Goal: Information Seeking & Learning: Find specific fact

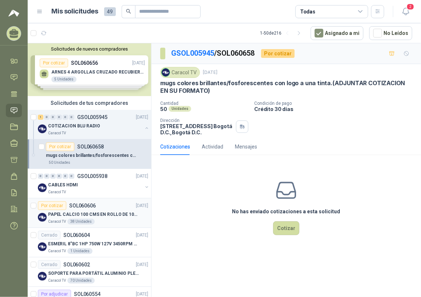
drag, startPoint x: 100, startPoint y: 214, endPoint x: 101, endPoint y: 219, distance: 4.7
click at [100, 214] on p "PAPEL CALCIO 100 CMS EN ROLLO DE 100 GR" at bounding box center [93, 214] width 91 height 7
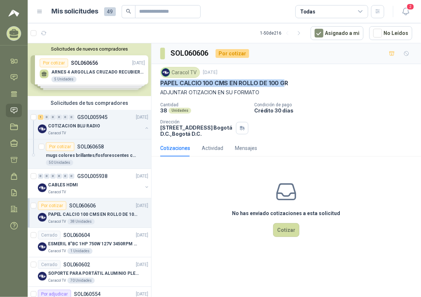
drag, startPoint x: 161, startPoint y: 83, endPoint x: 283, endPoint y: 82, distance: 122.3
click at [283, 82] on p "PAPEL CALCIO 100 CMS EN ROLLO DE 100 GR" at bounding box center [224, 83] width 128 height 8
drag, startPoint x: 283, startPoint y: 82, endPoint x: 292, endPoint y: 83, distance: 8.9
click at [292, 83] on div "PAPEL CALCIO 100 CMS EN ROLLO DE 100 GR" at bounding box center [286, 83] width 252 height 8
drag, startPoint x: 161, startPoint y: 80, endPoint x: 286, endPoint y: 81, distance: 125.2
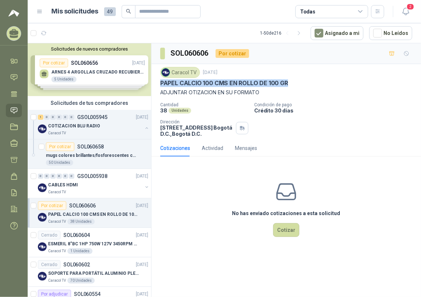
click at [286, 81] on div "PAPEL CALCIO 100 CMS EN ROLLO DE 100 GR" at bounding box center [286, 83] width 252 height 8
copy p "PAPEL CALCIO 100 CMS EN ROLLO DE 100 GR"
